Goal: Use online tool/utility

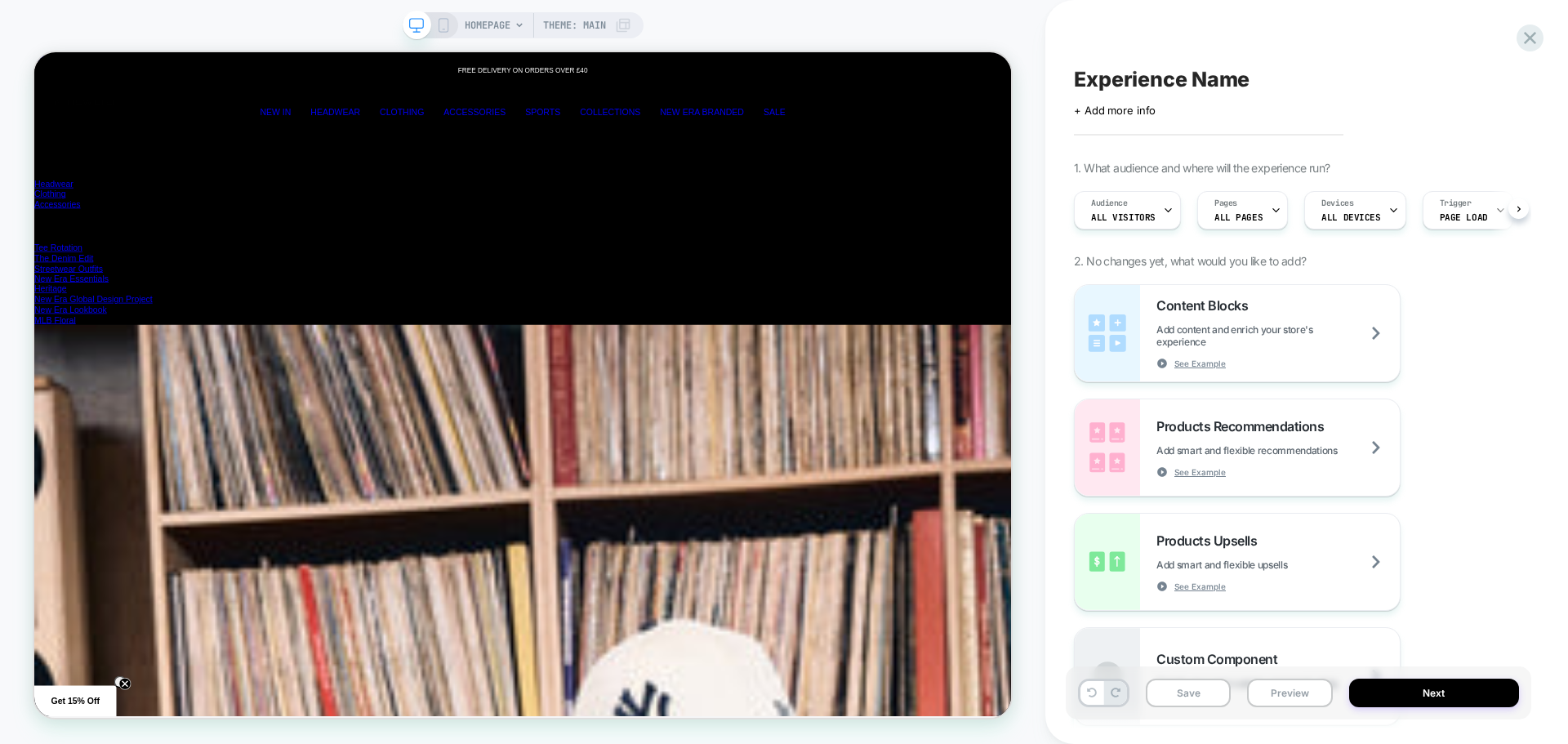
scroll to position [0, 1]
click at [442, 22] on icon at bounding box center [444, 25] width 15 height 15
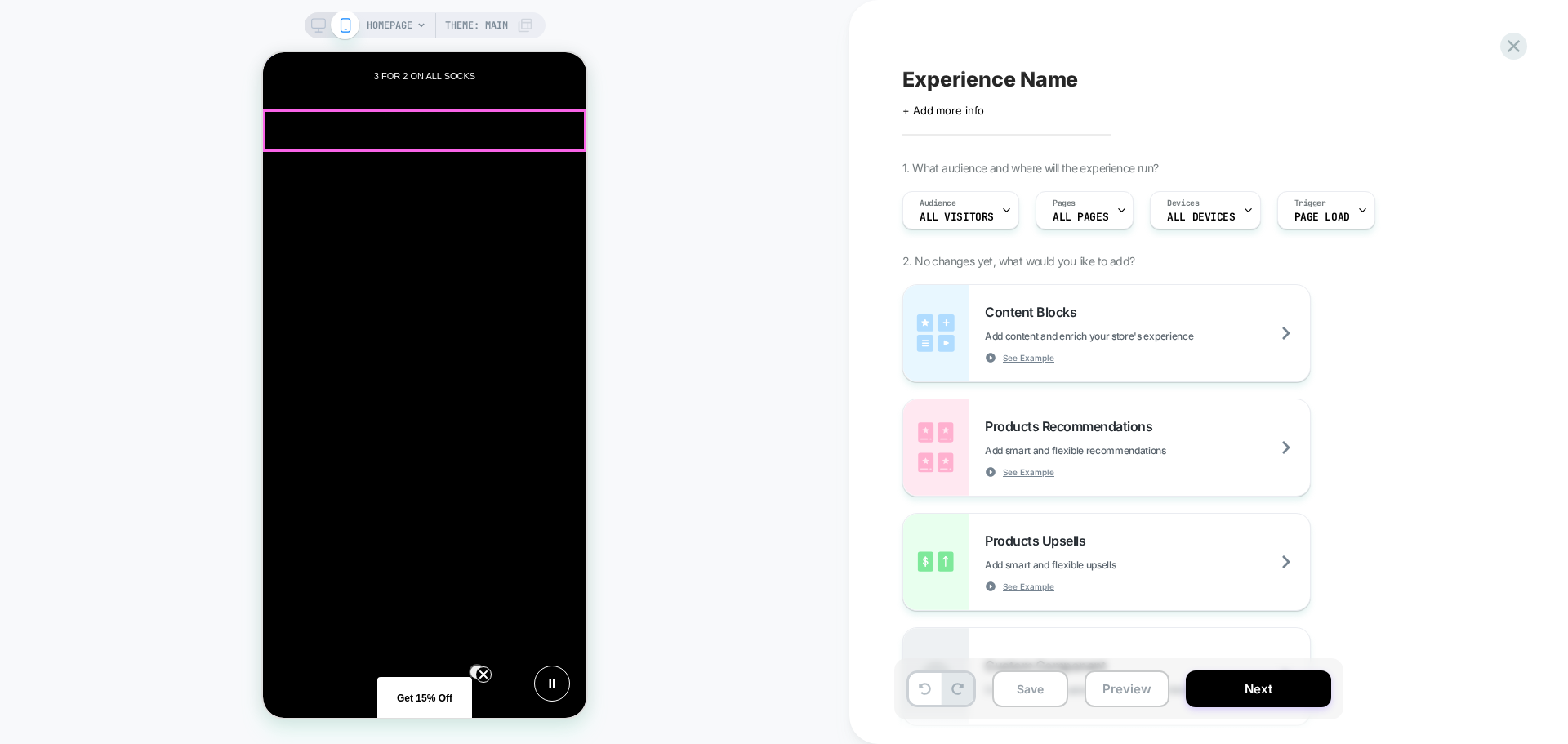
scroll to position [0, 323]
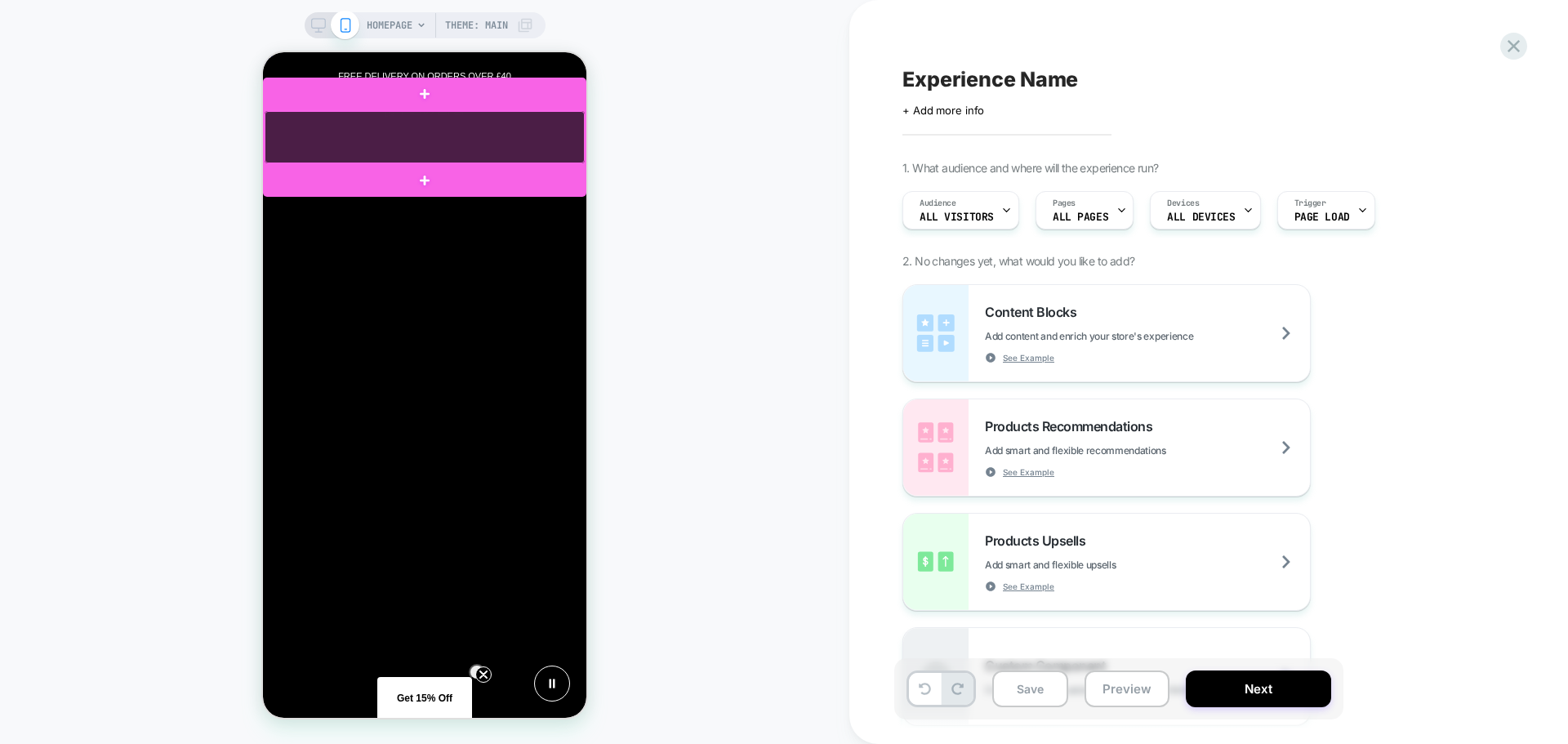
click at [569, 153] on div at bounding box center [424, 137] width 321 height 53
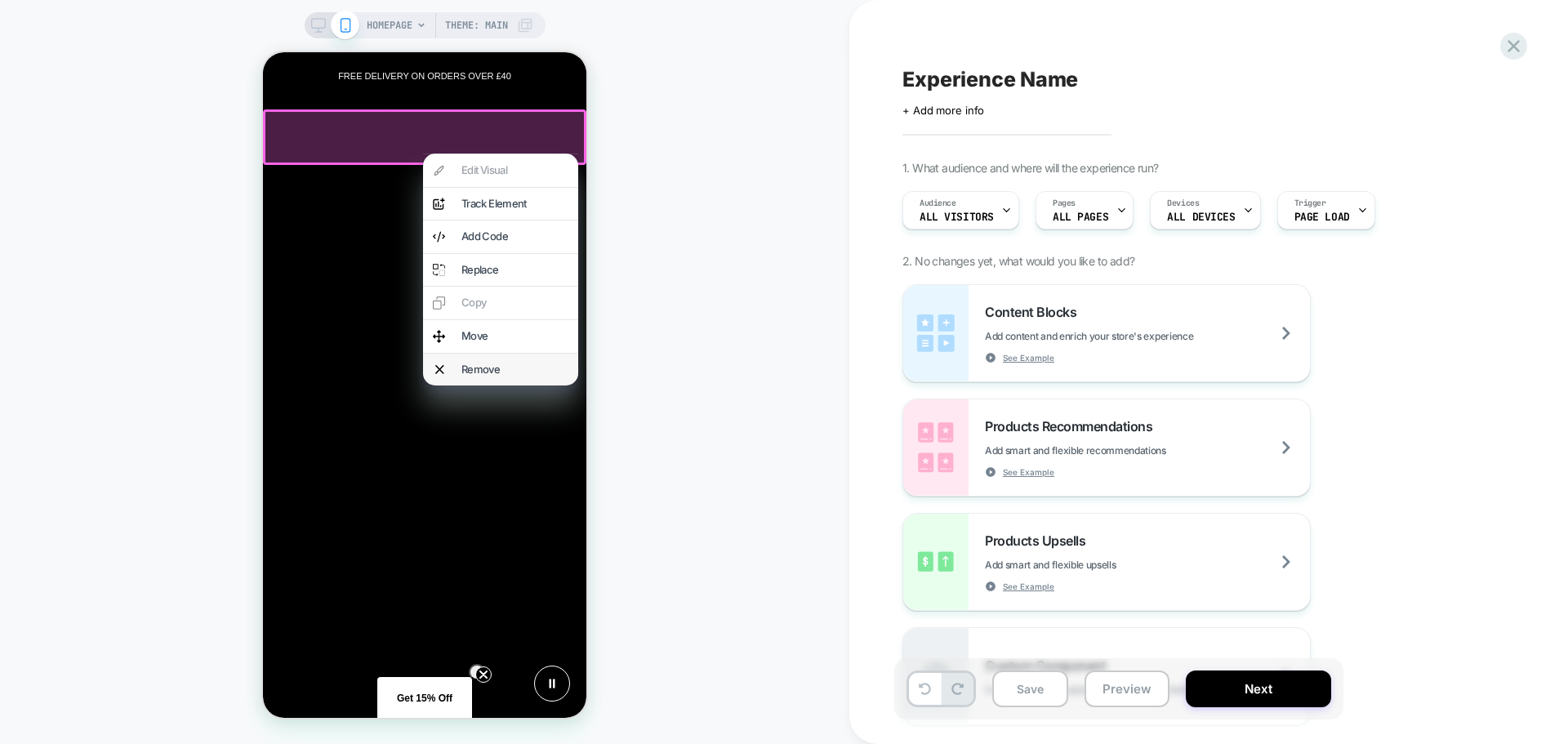
click at [483, 359] on div "Remove" at bounding box center [500, 370] width 155 height 33
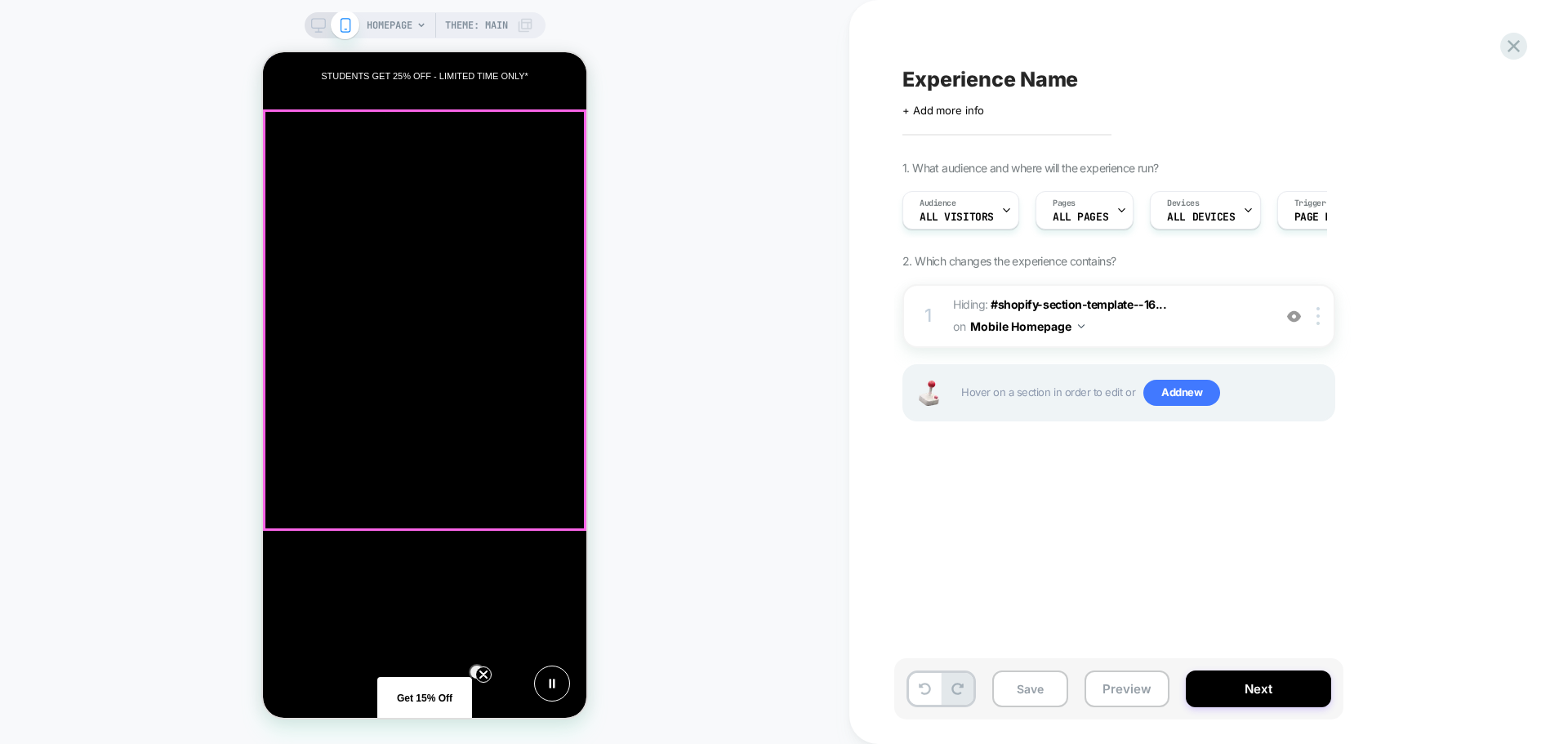
scroll to position [0, 647]
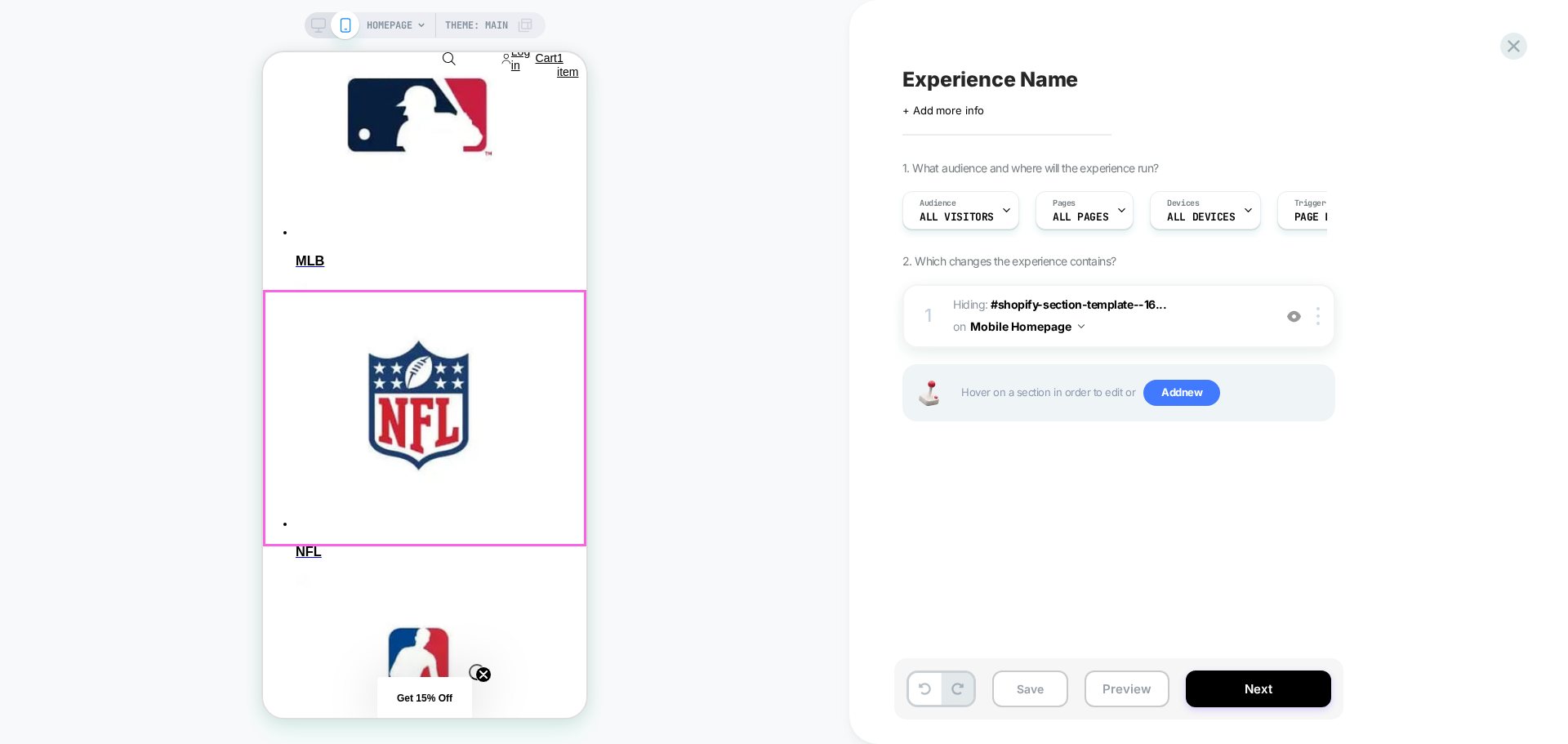
scroll to position [1471, 0]
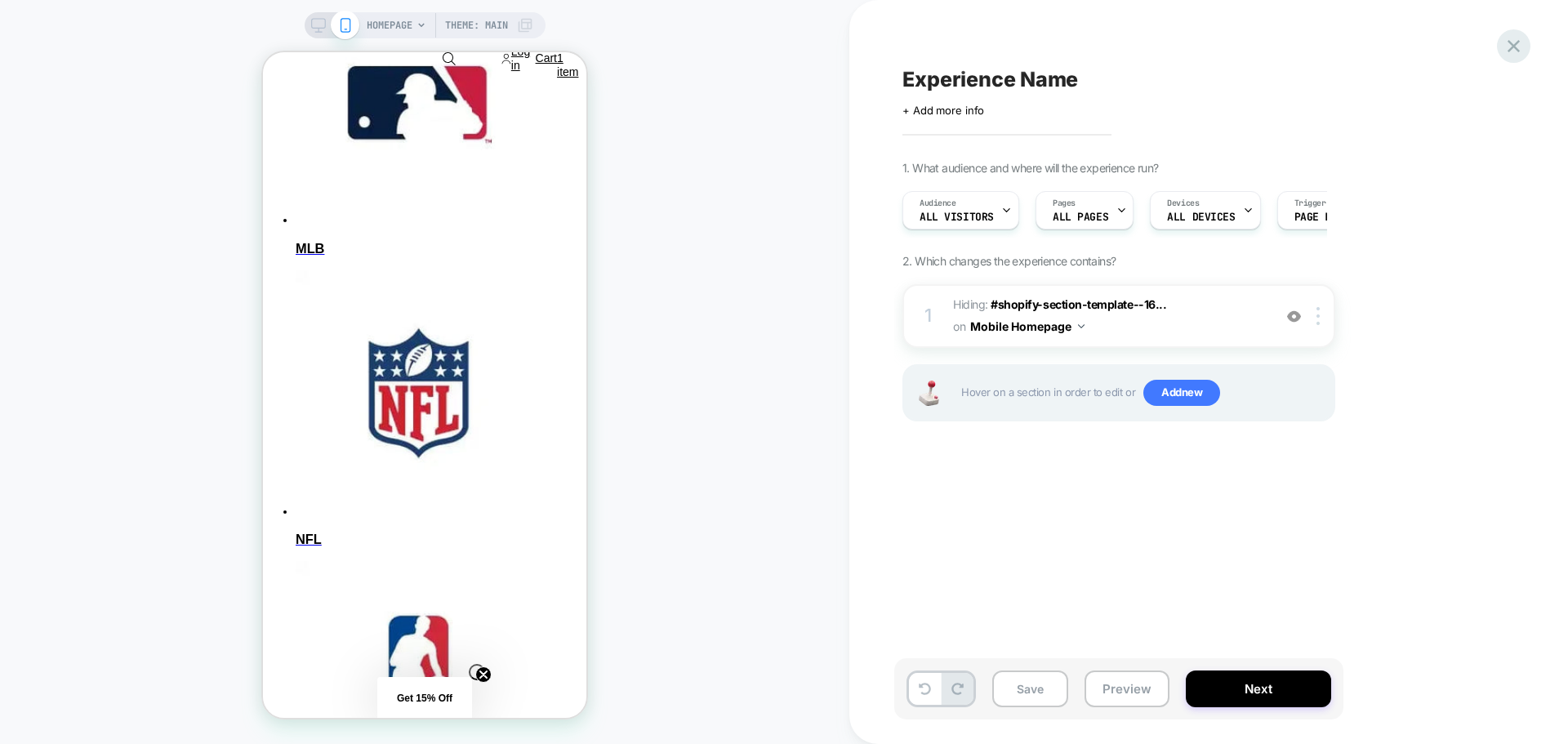
click at [1514, 42] on icon at bounding box center [1513, 45] width 22 height 22
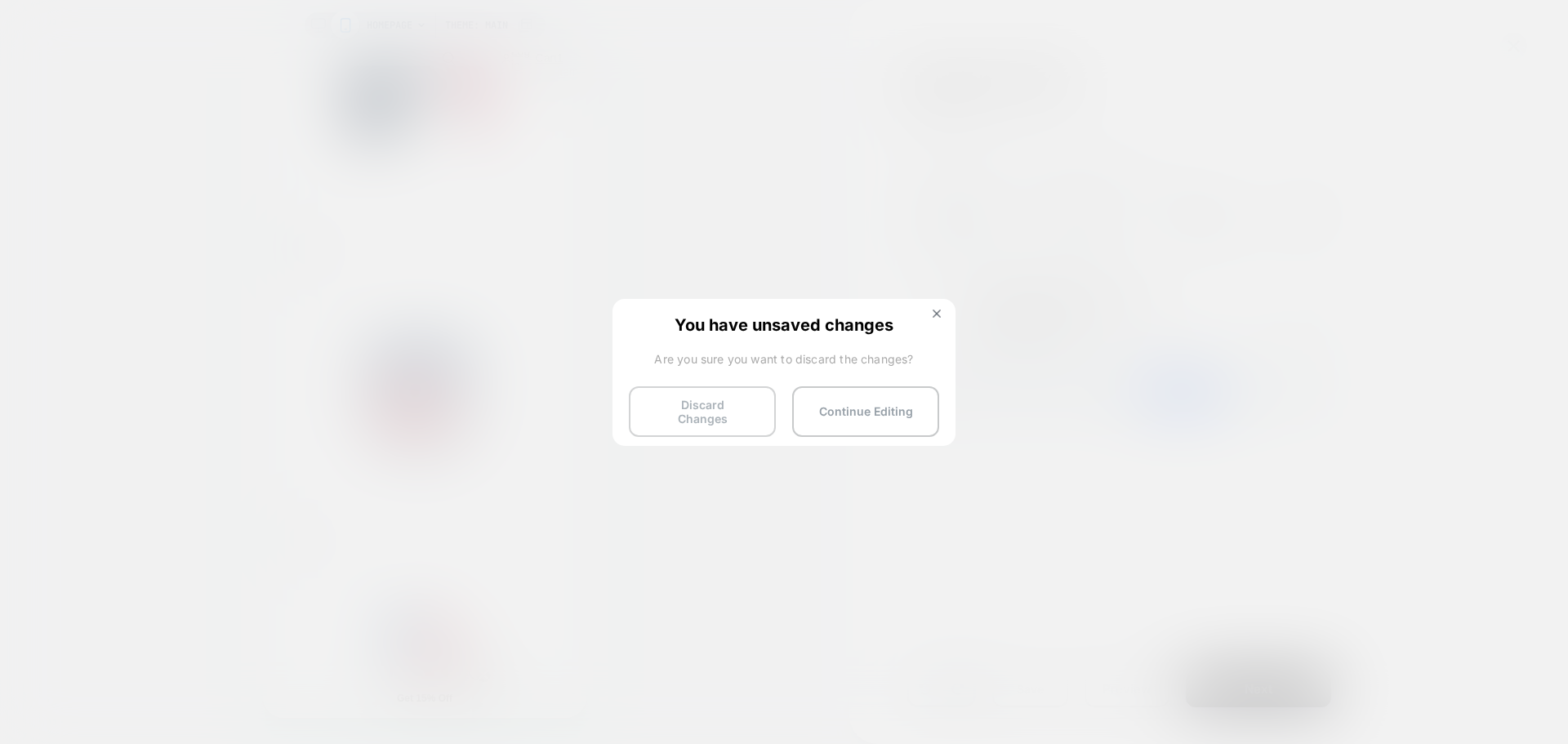
click at [749, 399] on button "Discard Changes" at bounding box center [702, 412] width 147 height 51
